Goal: Information Seeking & Learning: Learn about a topic

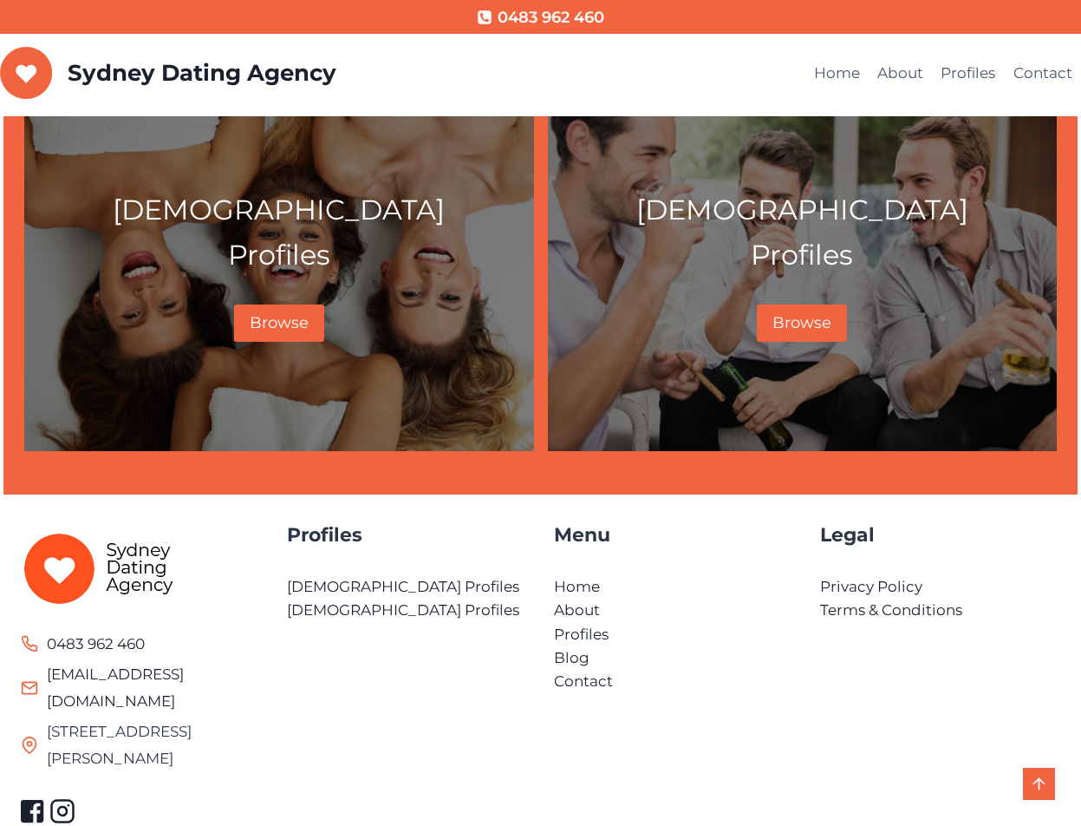
scroll to position [939, 0]
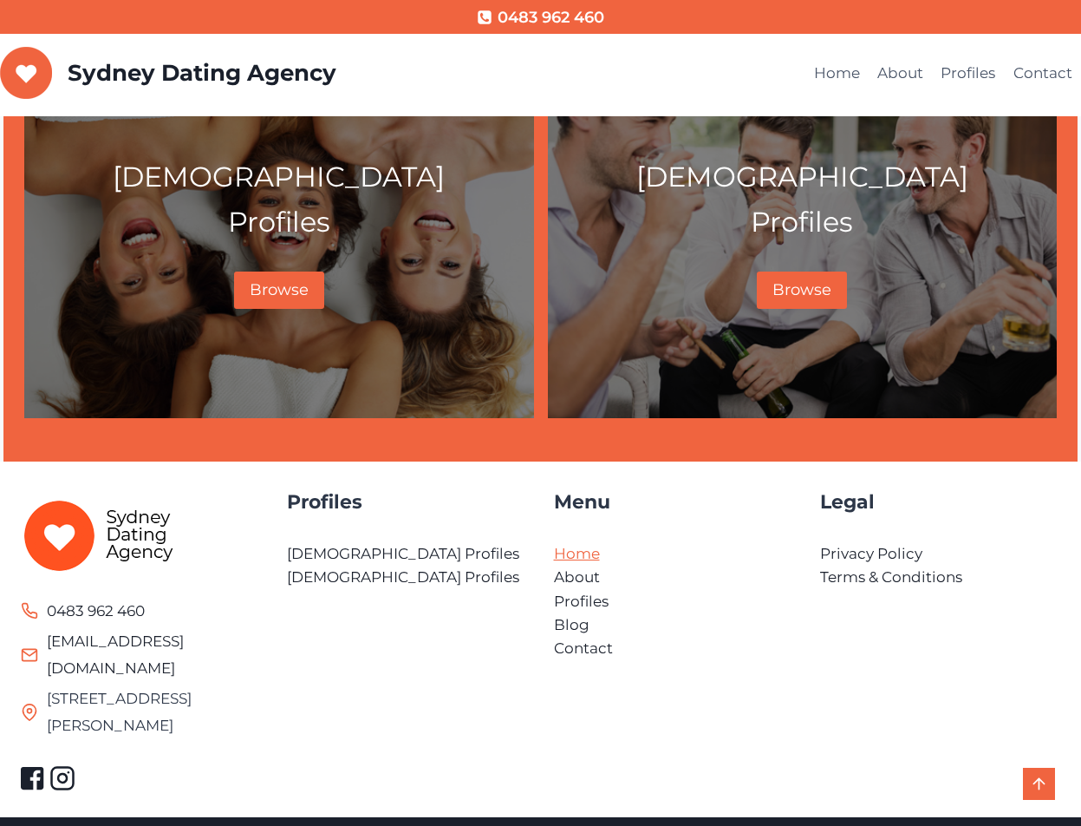
click at [565, 552] on link "Home" at bounding box center [577, 553] width 46 height 17
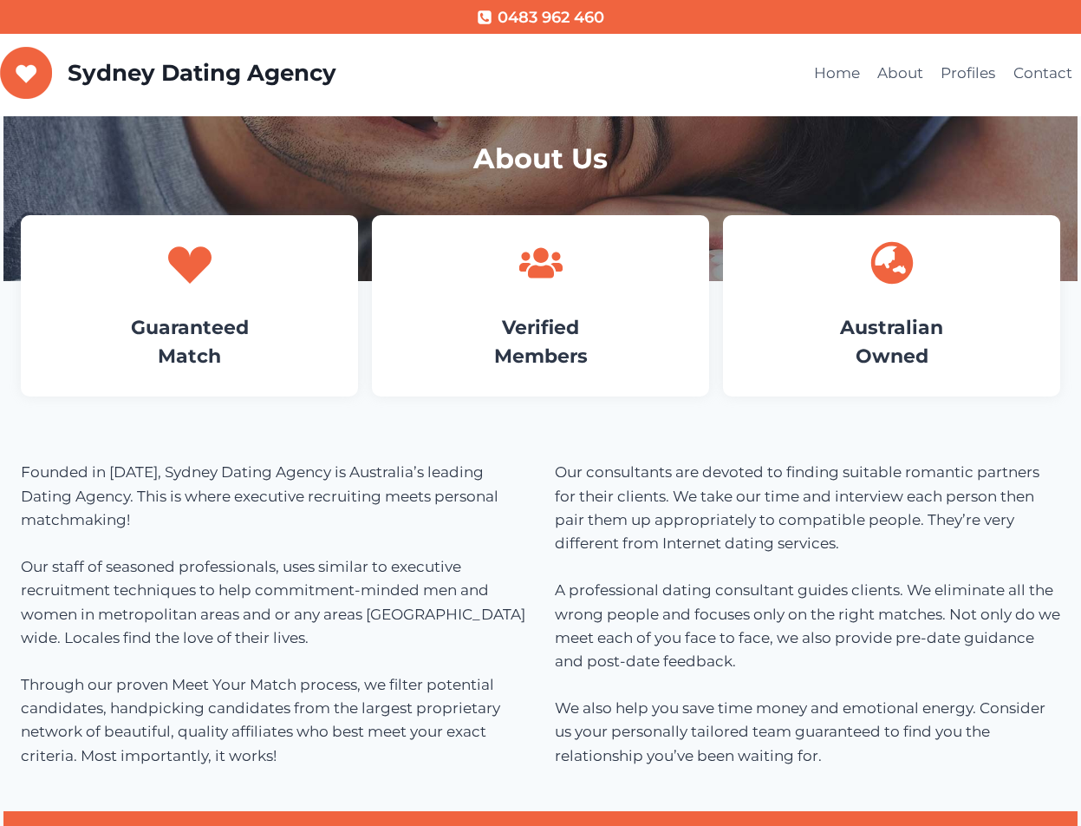
click at [536, 163] on h1 "About Us" at bounding box center [540, 159] width 1033 height 42
click at [1044, 69] on link "Contact" at bounding box center [1043, 74] width 76 height 42
click at [191, 268] on icon at bounding box center [189, 265] width 43 height 37
click at [536, 265] on icon at bounding box center [540, 263] width 43 height 30
click at [539, 260] on icon at bounding box center [540, 263] width 43 height 30
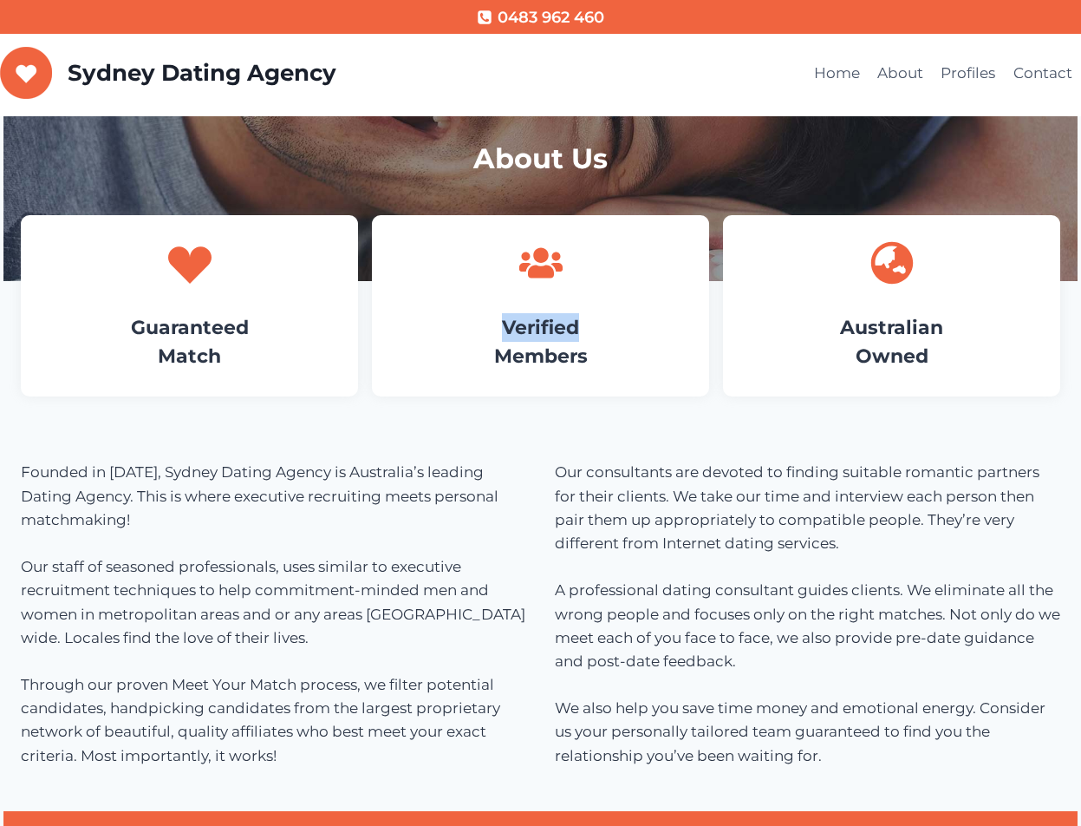
click at [539, 258] on icon at bounding box center [540, 263] width 43 height 30
click at [212, 336] on link "Guaranteed Match" at bounding box center [190, 342] width 118 height 52
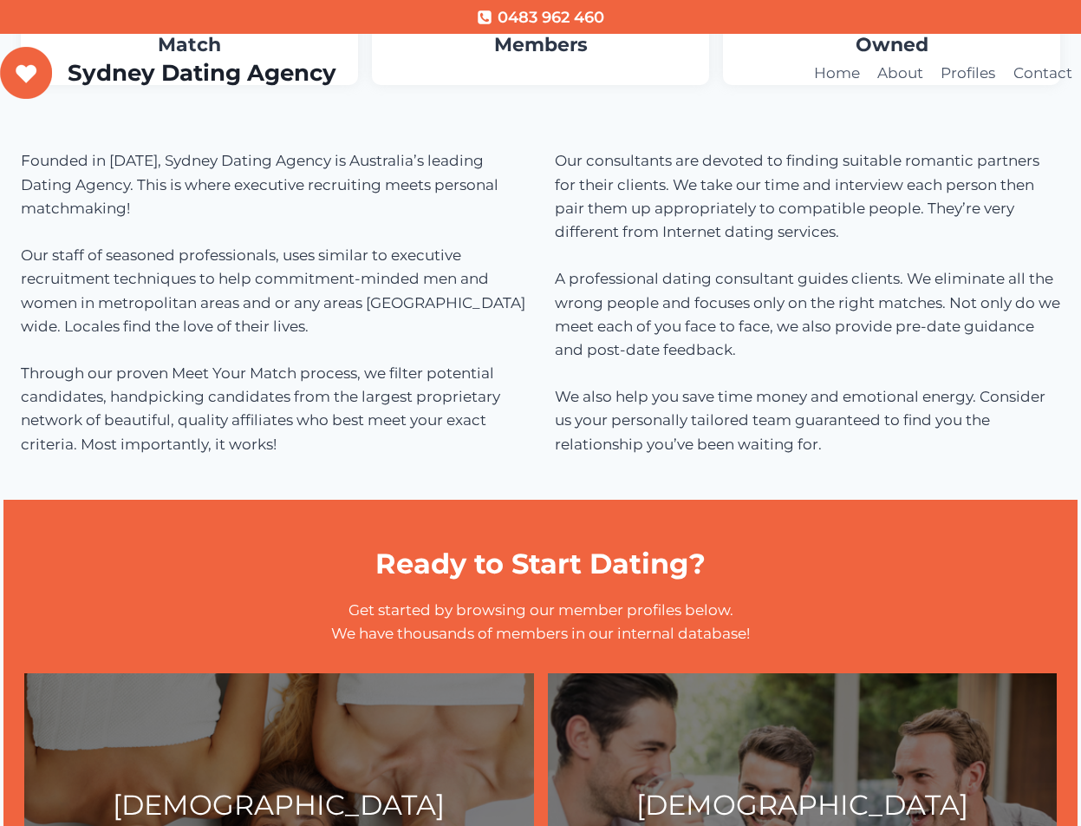
scroll to position [607, 0]
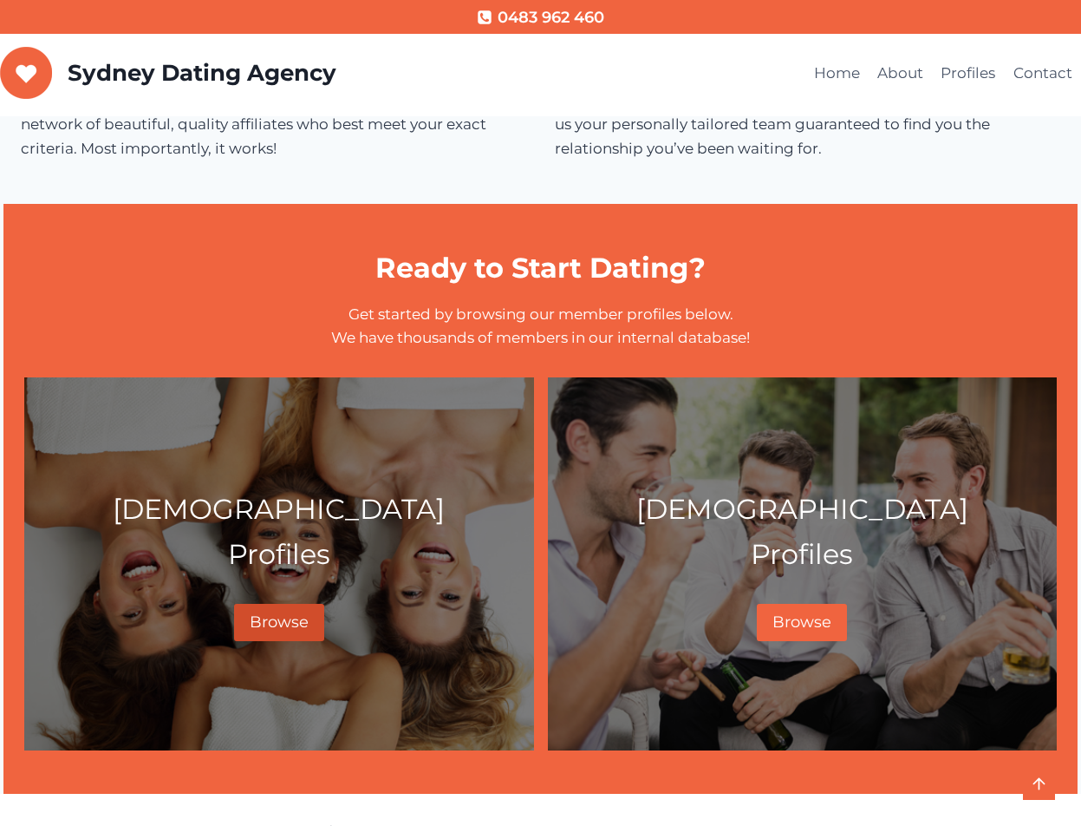
click at [280, 627] on span "Browse" at bounding box center [279, 621] width 59 height 19
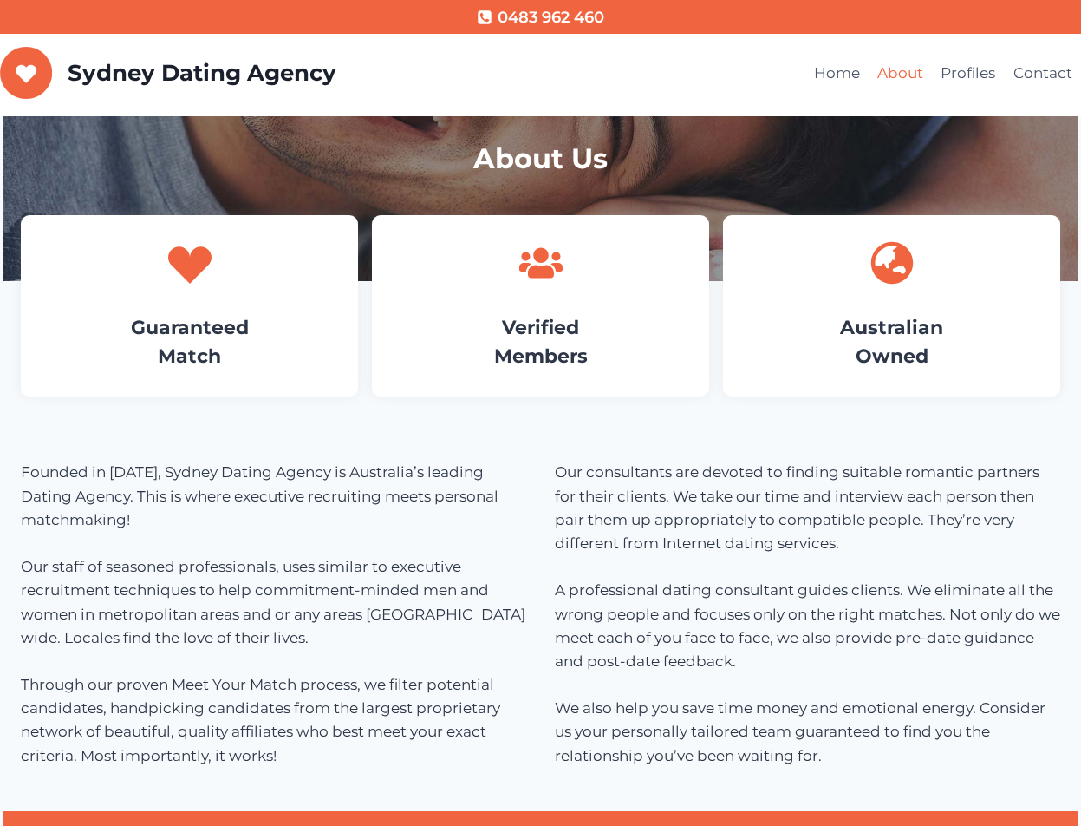
click at [898, 73] on link "About" at bounding box center [900, 74] width 63 height 42
